Goal: Task Accomplishment & Management: Complete application form

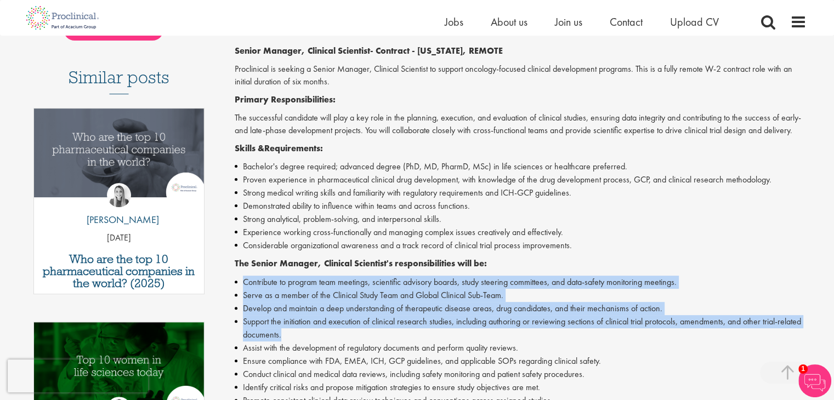
scroll to position [384, 0]
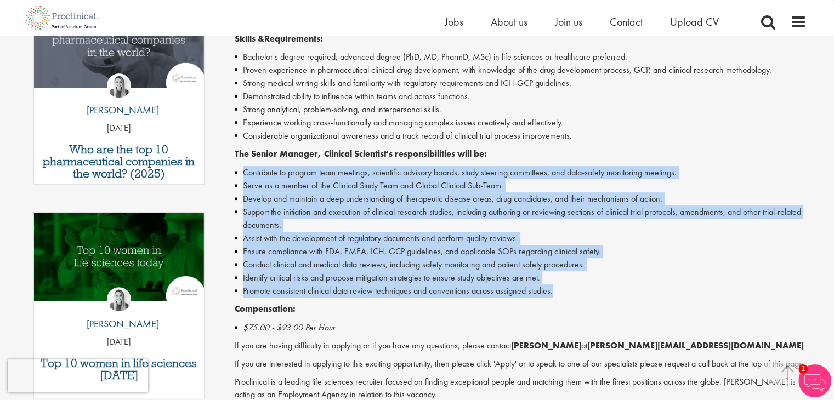
drag, startPoint x: 232, startPoint y: 276, endPoint x: 562, endPoint y: 296, distance: 330.3
click at [562, 296] on div "Senior Manager, Clinical Scientist Salary: Highly Competitive Job type: Contrac…" at bounding box center [516, 160] width 597 height 843
copy ul "Contribute to program team meetings, scientific advisory boards, study steering…"
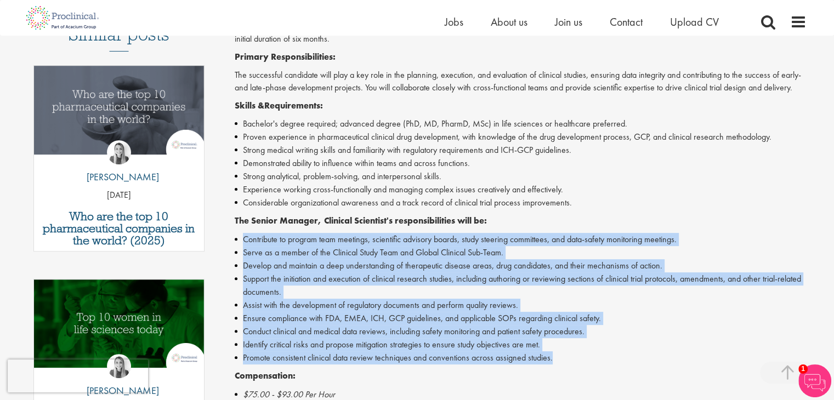
scroll to position [219, 0]
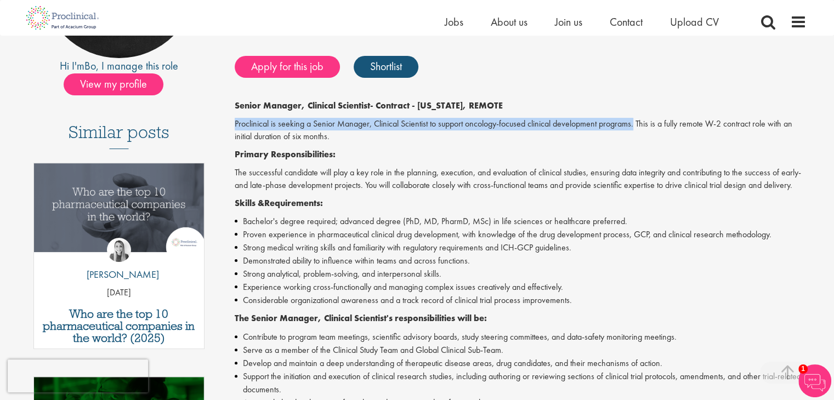
drag, startPoint x: 233, startPoint y: 123, endPoint x: 636, endPoint y: 130, distance: 403.7
click at [636, 130] on div "Senior Manager, Clinical Scientist Salary: Highly Competitive Job type: Contrac…" at bounding box center [516, 324] width 597 height 843
copy p "Proclinical is seeking a Senior Manager, Clinical Scientist to support oncology…"
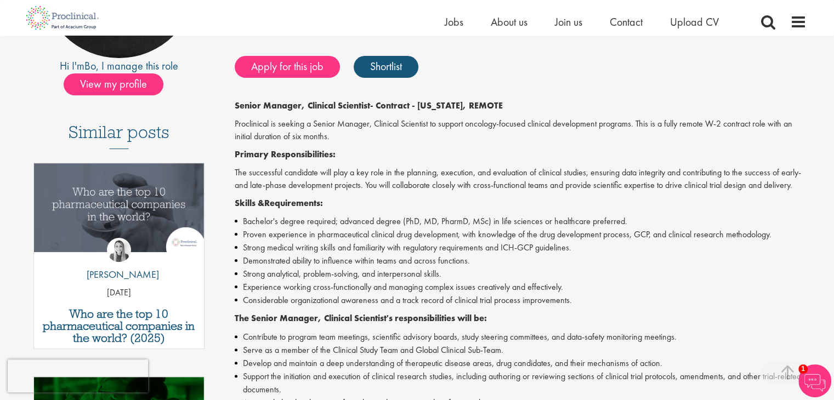
click at [278, 180] on p "The successful candidate will play a key role in the planning, execution, and e…" at bounding box center [521, 179] width 572 height 25
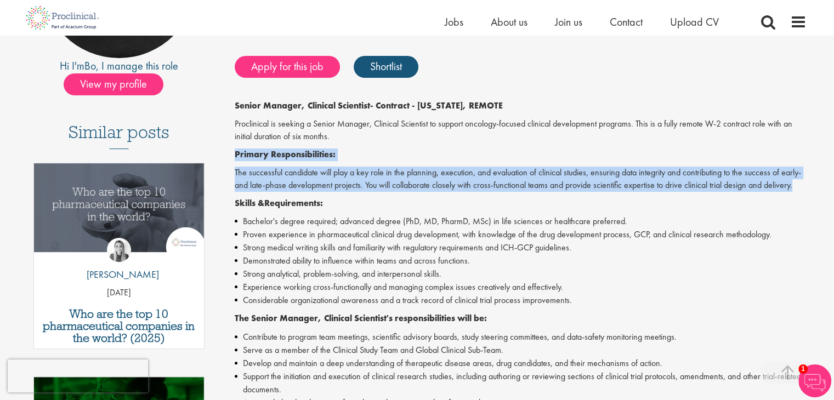
drag, startPoint x: 234, startPoint y: 157, endPoint x: 811, endPoint y: 190, distance: 578.5
click at [811, 190] on div "Senior Manager, Clinical Scientist Salary: Highly Competitive Job type: Contrac…" at bounding box center [516, 324] width 597 height 843
copy div "Primary Responsibilitie s: The successful candidate will play a key role in the…"
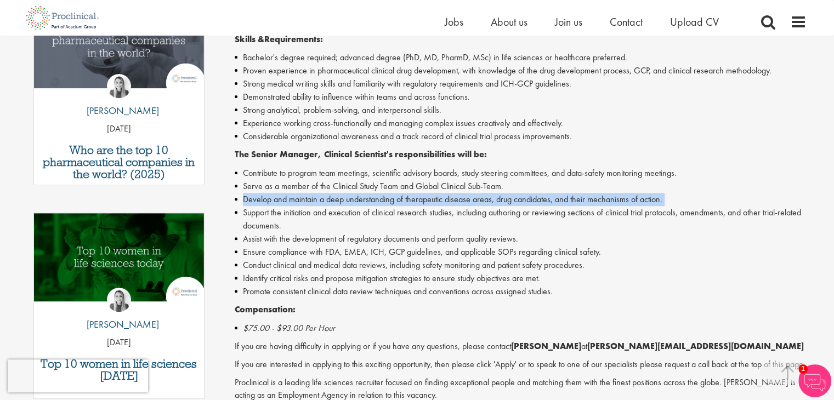
scroll to position [384, 0]
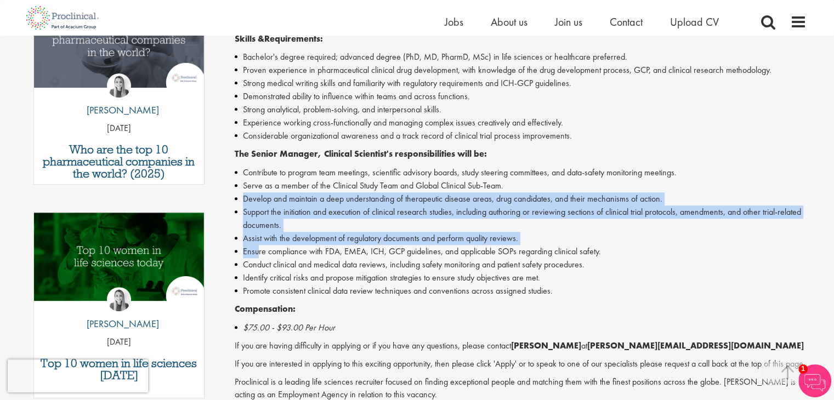
drag, startPoint x: 233, startPoint y: 211, endPoint x: 244, endPoint y: 215, distance: 11.6
click at [259, 246] on div "Senior Manager, Clinical Scientist Salary: Highly Competitive Job type: Contrac…" at bounding box center [516, 160] width 597 height 843
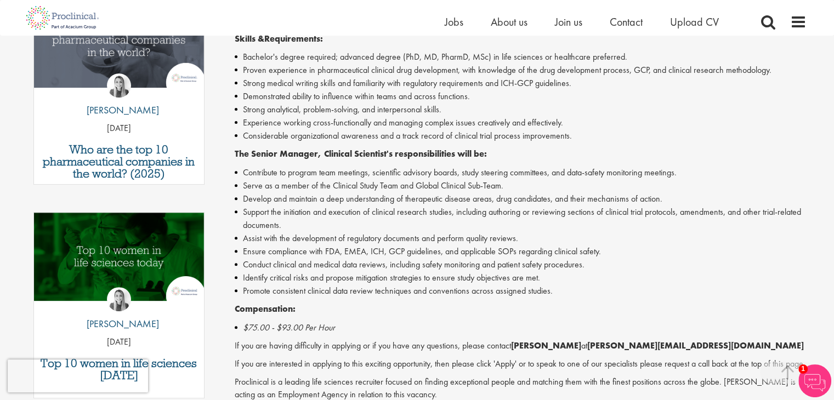
click at [235, 150] on strong "The Senior Manager, Clinical Scientist's responsibilities will be:" at bounding box center [361, 154] width 252 height 12
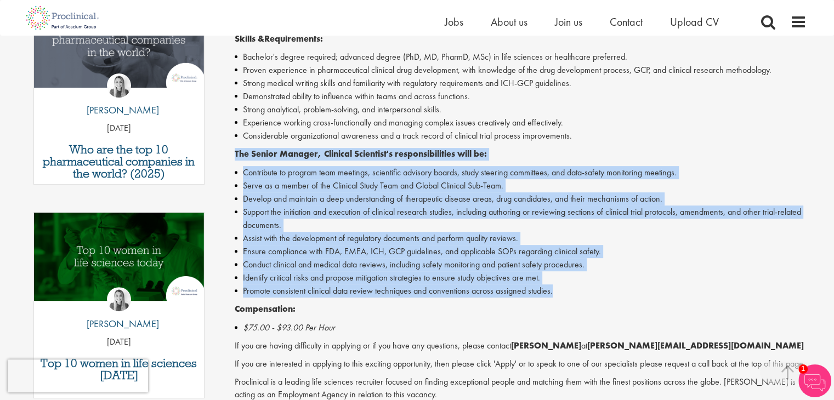
drag, startPoint x: 229, startPoint y: 149, endPoint x: 582, endPoint y: 289, distance: 379.4
click at [582, 289] on div "Senior Manager, Clinical Scientist Salary: Highly Competitive Job type: Contrac…" at bounding box center [516, 160] width 597 height 843
copy div "The Senior Manager, Clinical Scientist's responsibilities will be: Contribute t…"
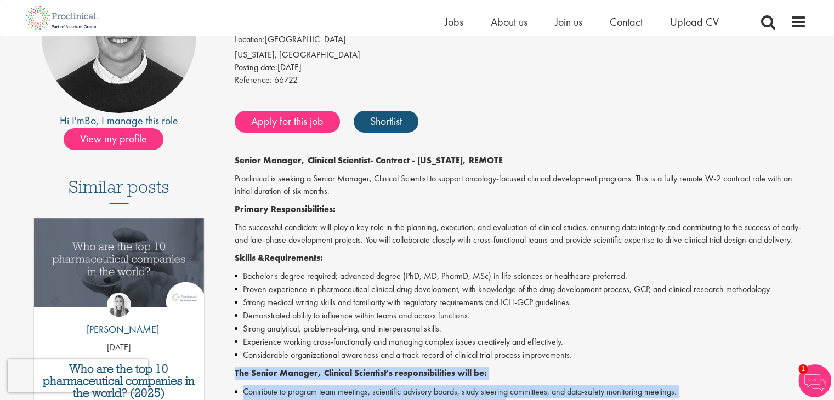
scroll to position [0, 0]
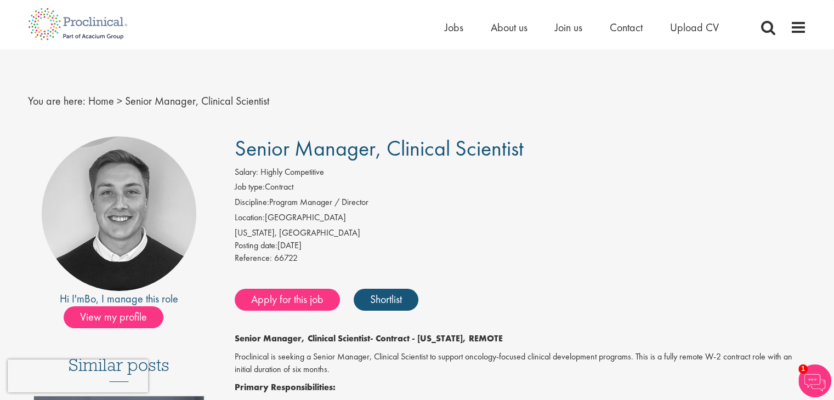
drag, startPoint x: 235, startPoint y: 145, endPoint x: 557, endPoint y: 148, distance: 322.5
click at [557, 148] on h1 "Senior Manager, Clinical Scientist" at bounding box center [521, 149] width 572 height 24
copy span "Senior Manager, Clinical Scientist"
click at [307, 297] on link "Apply for this job" at bounding box center [287, 300] width 105 height 22
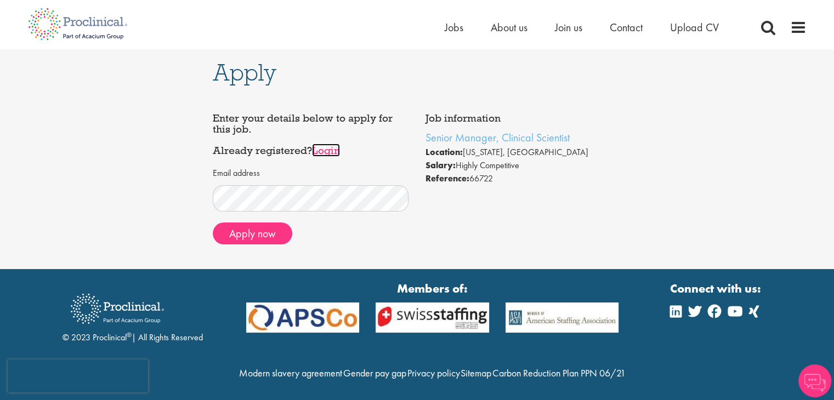
click at [329, 150] on link "Login" at bounding box center [326, 150] width 28 height 13
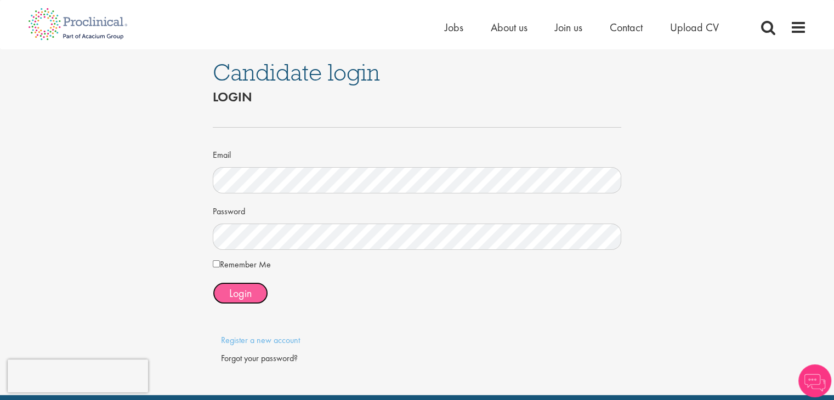
click at [233, 290] on span "Login" at bounding box center [240, 293] width 22 height 14
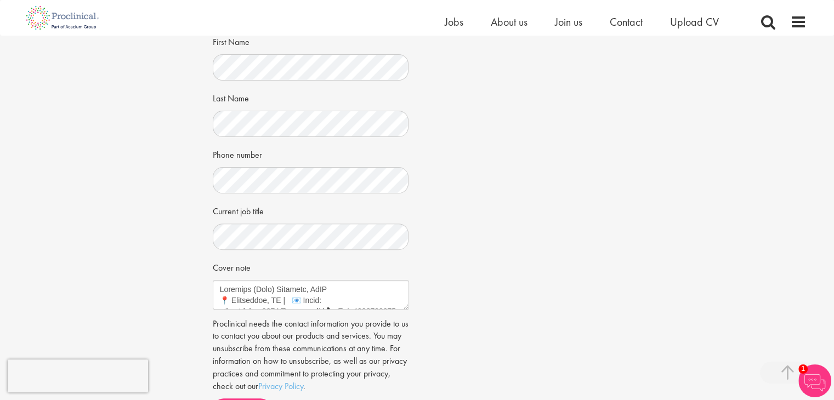
scroll to position [384, 0]
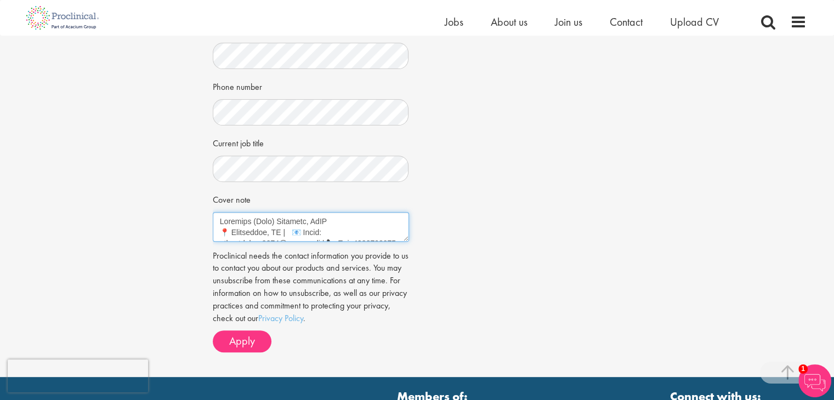
click at [300, 231] on textarea "Cover note" at bounding box center [311, 227] width 196 height 30
paste textarea "1, 2025 Position: Senior Manager, Clinical Scientist Company: Proclinical Staff…"
type textarea "Abimbola (Bola) Ogundimu, DrPH 📍 Alpharetta, GA | 📧 Email: bola.ogundimu2000@gm…"
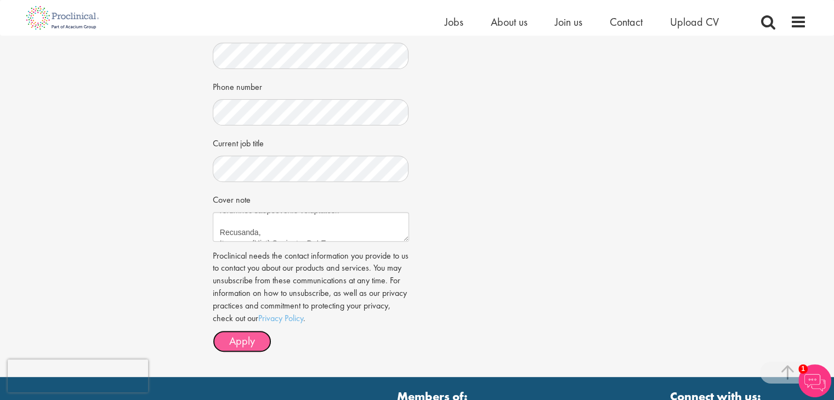
click at [248, 341] on span "Apply" at bounding box center [242, 341] width 26 height 14
